Goal: Task Accomplishment & Management: Use online tool/utility

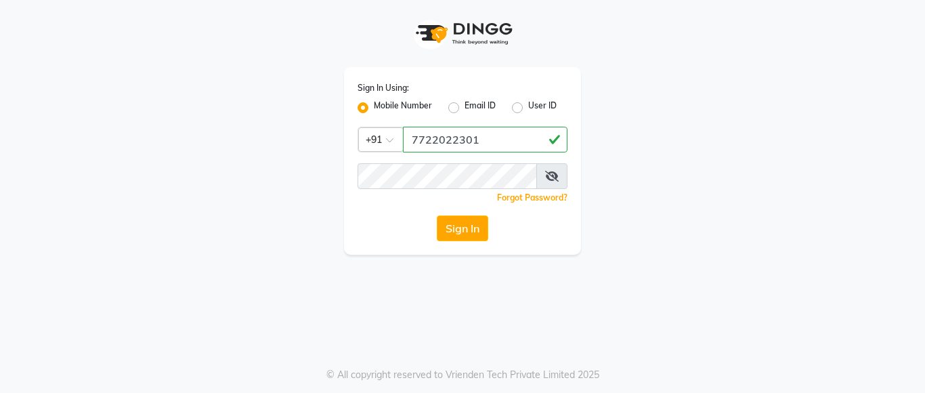
type input "7722022301"
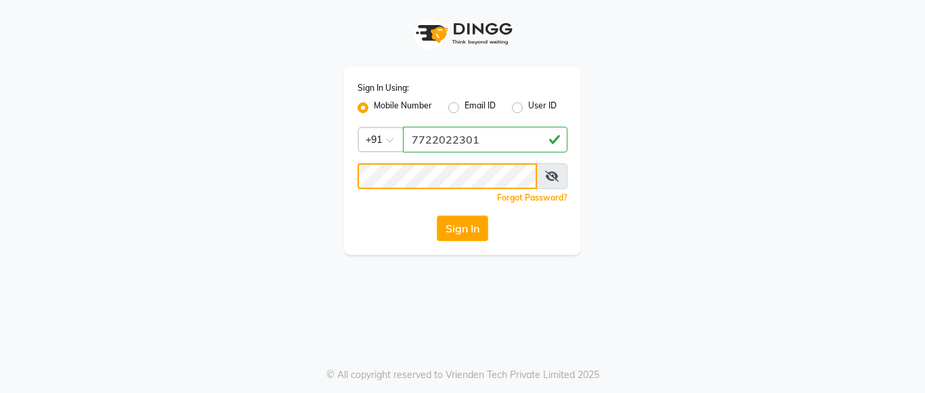
click at [437, 215] on button "Sign In" at bounding box center [462, 228] width 51 height 26
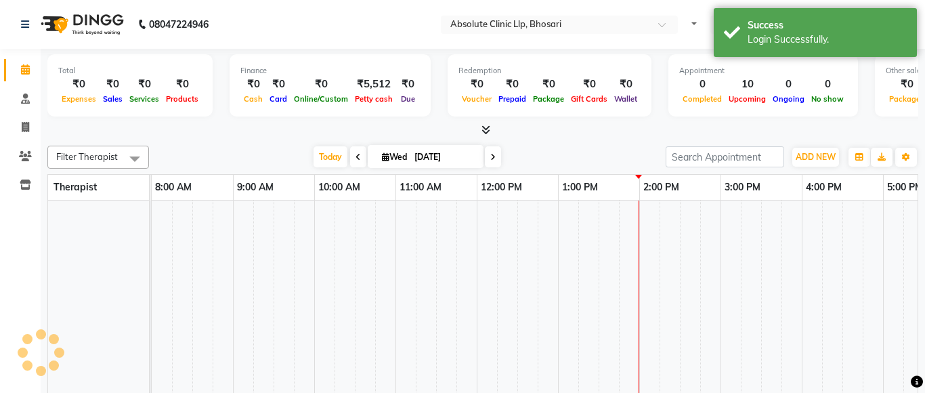
select select "en"
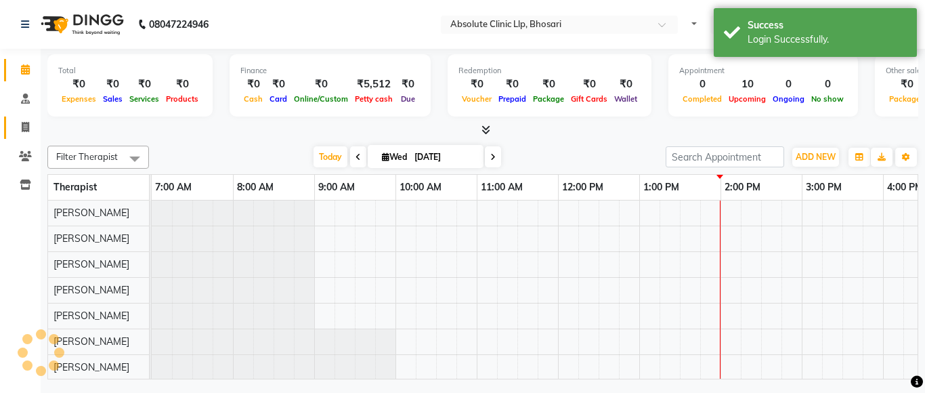
click at [26, 126] on icon at bounding box center [25, 127] width 7 height 10
select select "service"
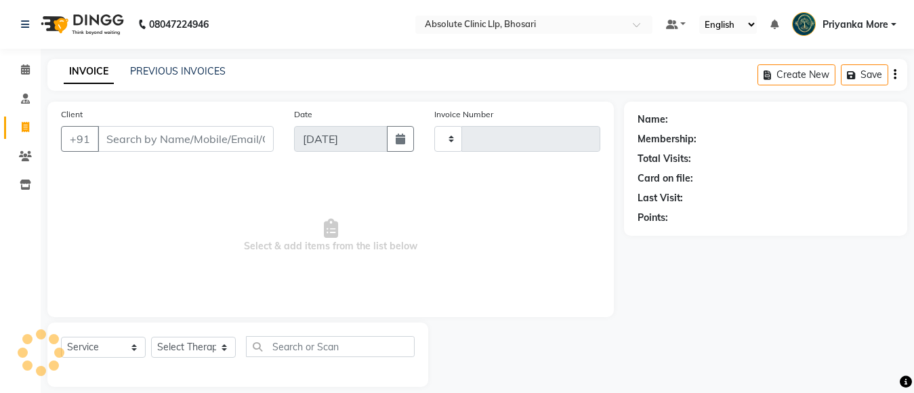
type input "2375"
select select "4706"
click at [174, 145] on input "Client" at bounding box center [186, 139] width 176 height 26
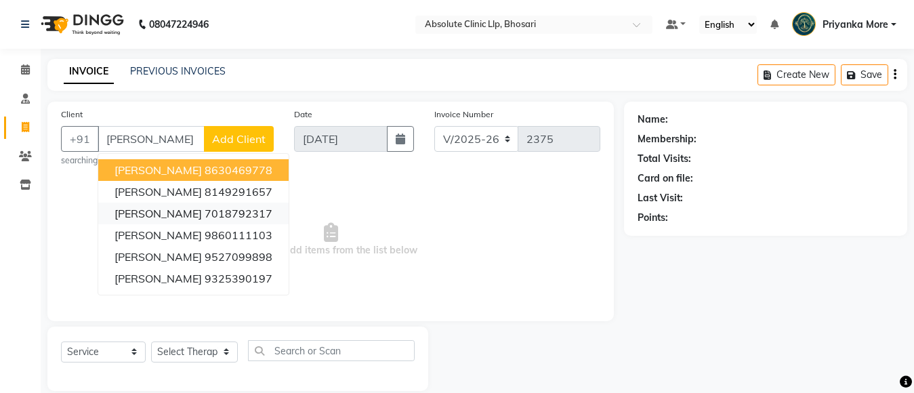
type input "[PERSON_NAME]"
click at [434, 226] on span "Select & add items from the list below" at bounding box center [330, 239] width 539 height 135
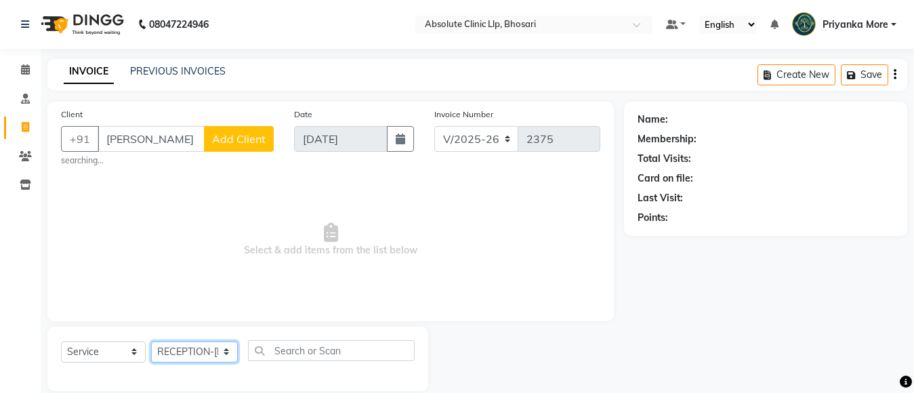
click at [151, 341] on select "Select Therapist [PERSON_NAME] [PERSON_NAME] [PERSON_NAME] [PERSON_NAME] [PERSO…" at bounding box center [194, 351] width 87 height 21
click at [219, 259] on span "Select & add items from the list below" at bounding box center [330, 239] width 539 height 135
click at [222, 207] on span "Select & add items from the list below" at bounding box center [330, 239] width 539 height 135
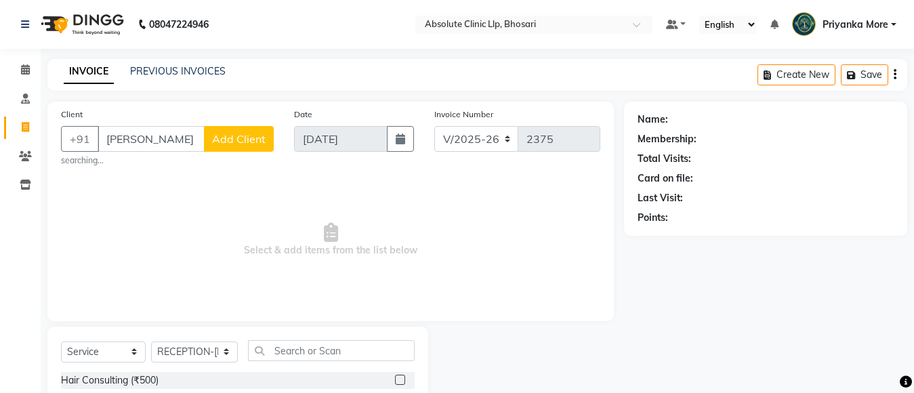
click at [221, 192] on span "Select & add items from the list below" at bounding box center [330, 239] width 539 height 135
click at [171, 354] on select "Select Therapist [PERSON_NAME] [PERSON_NAME] [PERSON_NAME] [PERSON_NAME] [PERSO…" at bounding box center [194, 351] width 87 height 21
select select "70435"
click at [151, 341] on select "Select Therapist [PERSON_NAME] [PERSON_NAME] [PERSON_NAME] [PERSON_NAME] [PERSO…" at bounding box center [194, 351] width 87 height 21
click at [286, 349] on input "text" at bounding box center [331, 350] width 167 height 21
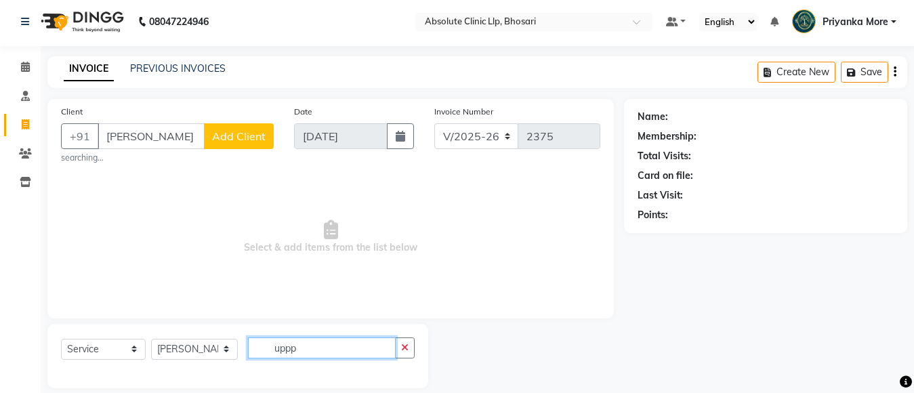
scroll to position [18, 0]
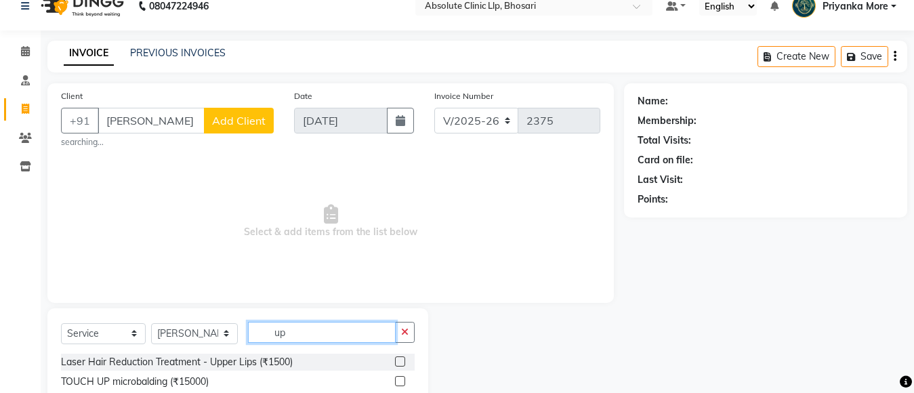
type input "u"
type input "]"
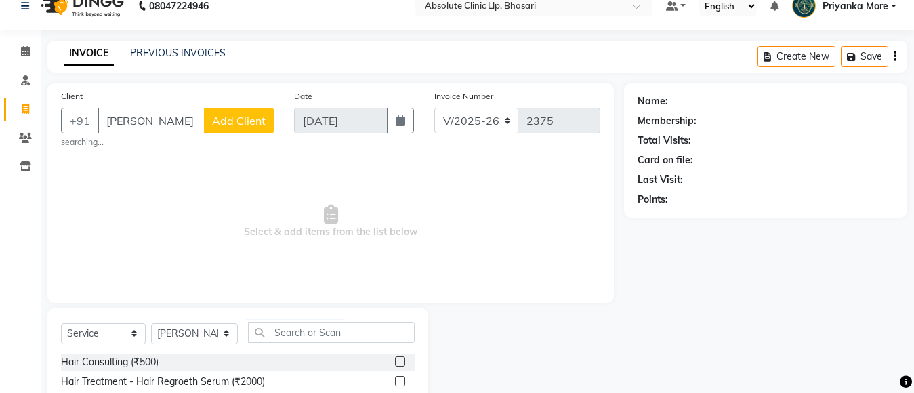
click at [129, 146] on small "searching..." at bounding box center [167, 142] width 213 height 12
click at [175, 121] on input "[PERSON_NAME]" at bounding box center [151, 121] width 107 height 26
type input "m"
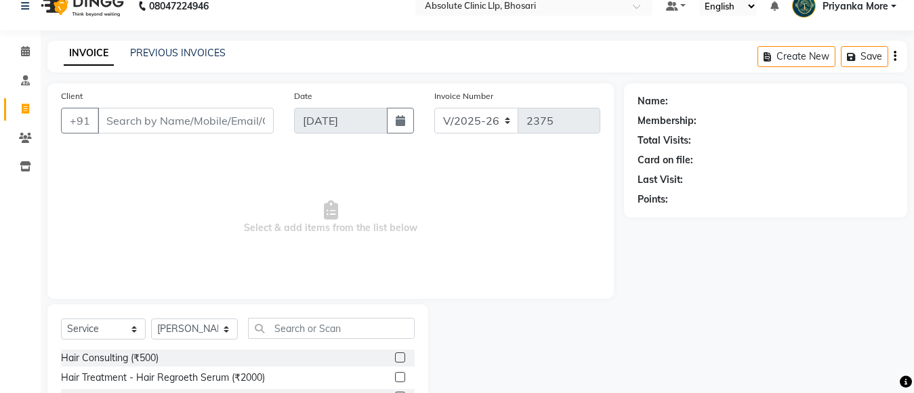
drag, startPoint x: 555, startPoint y: 341, endPoint x: 463, endPoint y: 270, distance: 116.5
click at [463, 268] on span "Select & add items from the list below" at bounding box center [330, 217] width 539 height 135
